Goal: Information Seeking & Learning: Learn about a topic

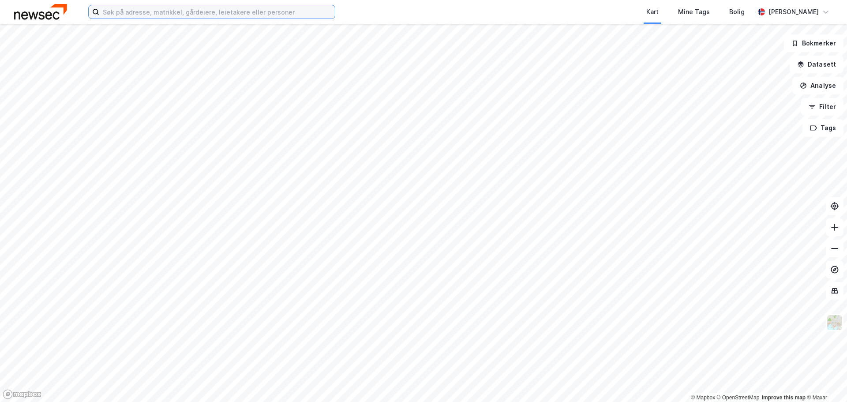
click at [187, 15] on input at bounding box center [217, 11] width 236 height 13
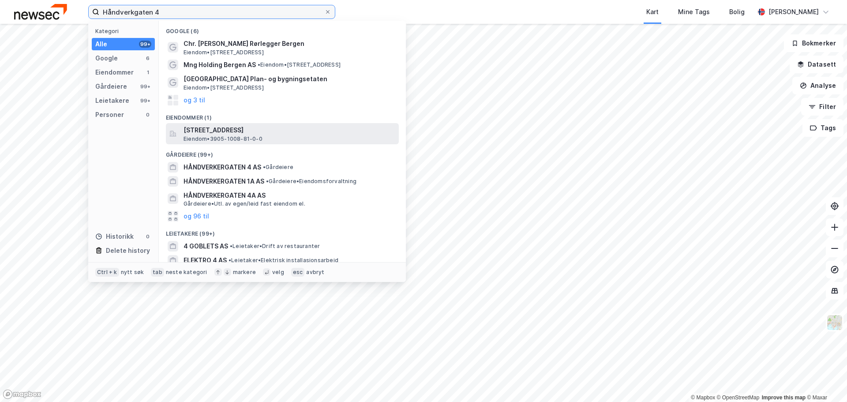
type input "Håndverkgaten 4"
click at [279, 131] on span "[STREET_ADDRESS]" at bounding box center [290, 130] width 212 height 11
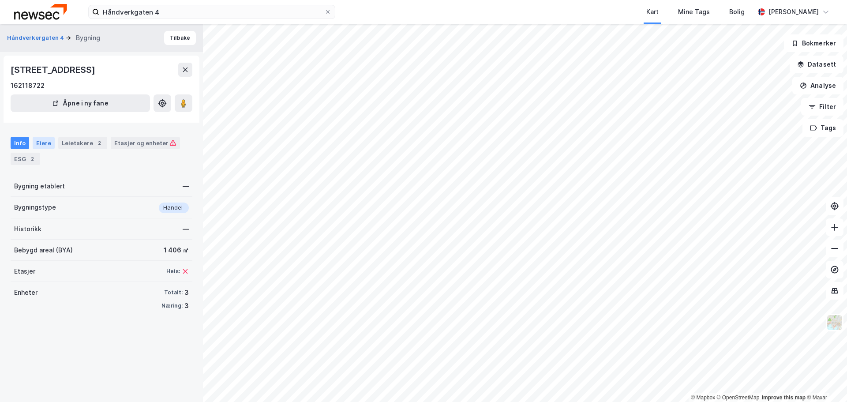
click at [47, 143] on div "Eiere" at bounding box center [44, 143] width 22 height 12
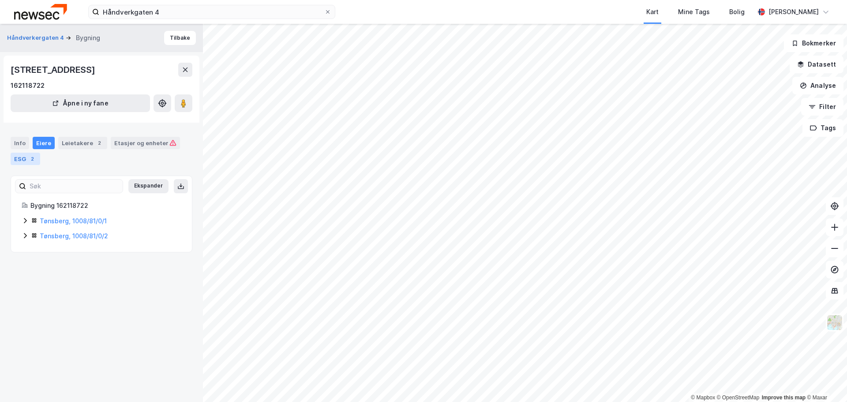
click at [35, 158] on div "2" at bounding box center [32, 158] width 9 height 9
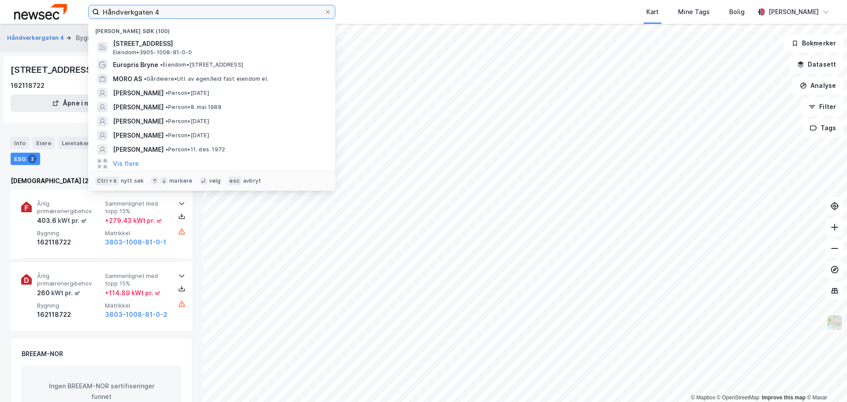
drag, startPoint x: 164, startPoint y: 13, endPoint x: 62, endPoint y: 18, distance: 102.0
click at [62, 18] on div "Håndverkgaten 4 Nylige søk (100) [STREET_ADDRESS], [GEOGRAPHIC_DATA] • 3905-100…" at bounding box center [423, 12] width 847 height 24
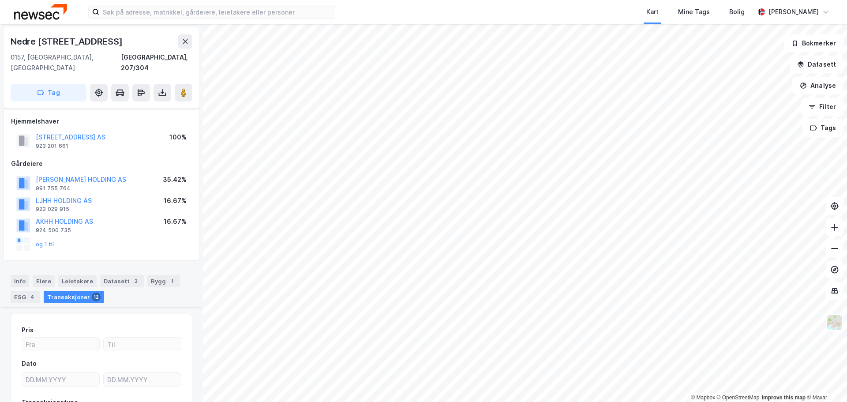
scroll to position [773, 0]
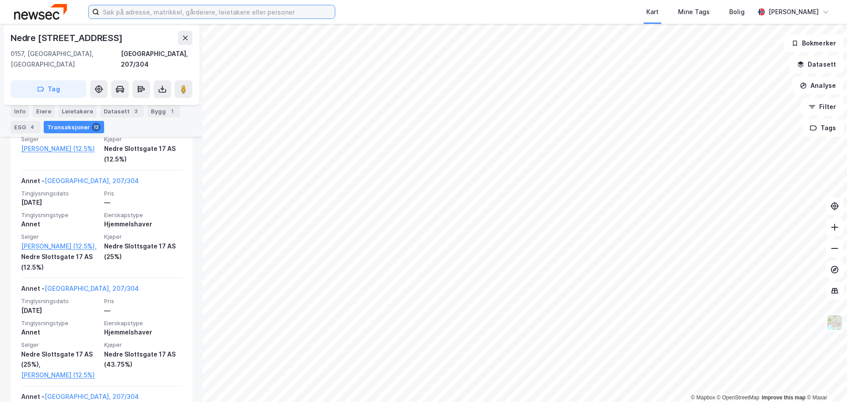
click at [152, 14] on input at bounding box center [217, 11] width 236 height 13
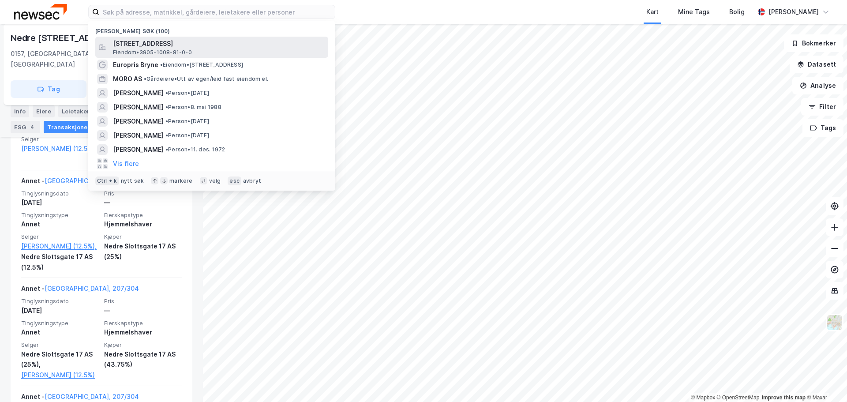
click at [140, 45] on span "[STREET_ADDRESS]" at bounding box center [219, 43] width 212 height 11
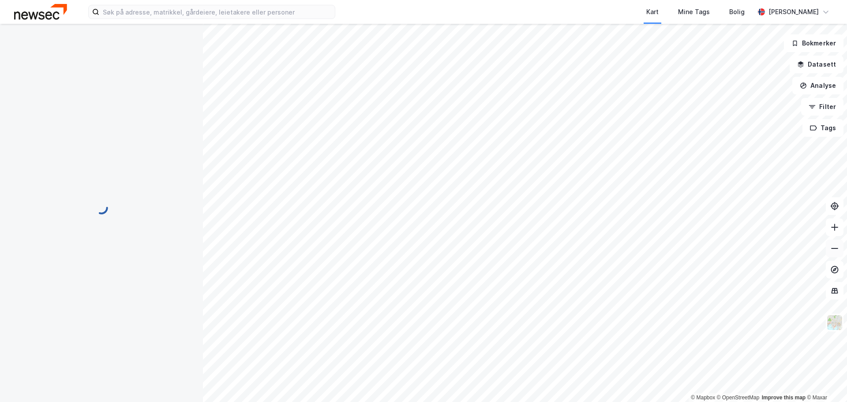
scroll to position [81, 0]
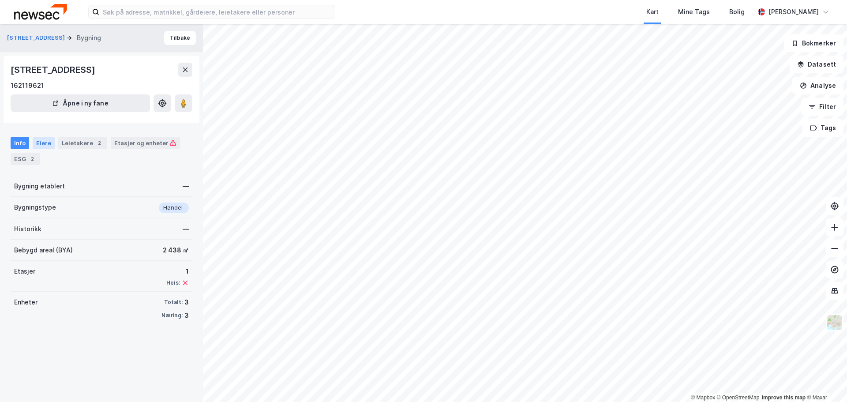
click at [47, 144] on div "Eiere" at bounding box center [44, 143] width 22 height 12
